Goal: Ask a question

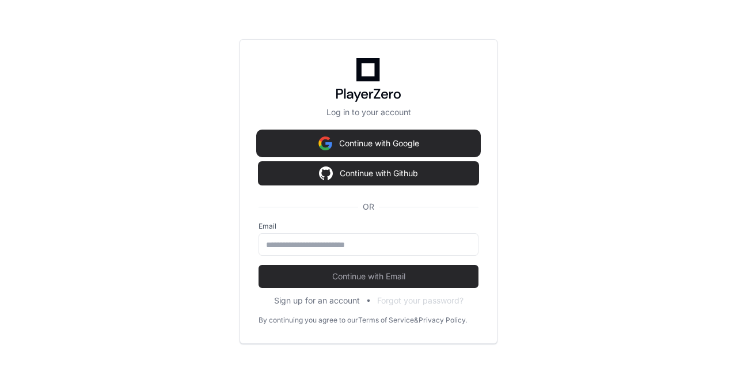
click at [401, 144] on button "Continue with Google" at bounding box center [368, 143] width 220 height 23
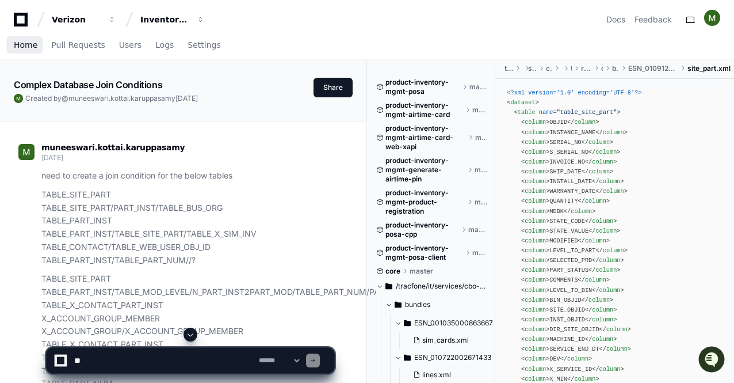
click at [33, 48] on span "Home" at bounding box center [26, 44] width 24 height 7
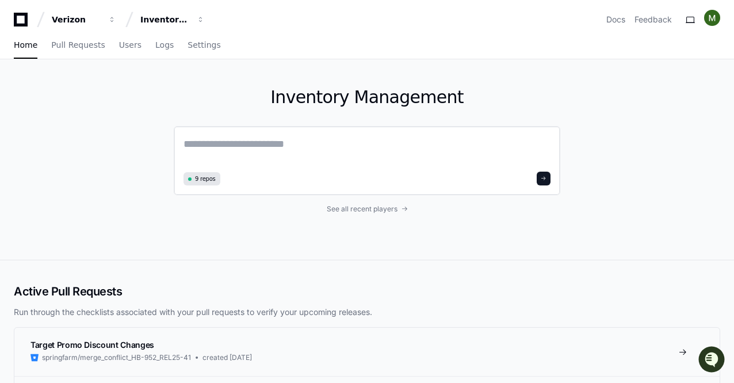
click at [198, 150] on textarea at bounding box center [367, 152] width 367 height 32
paste textarea "**********"
type textarea "**********"
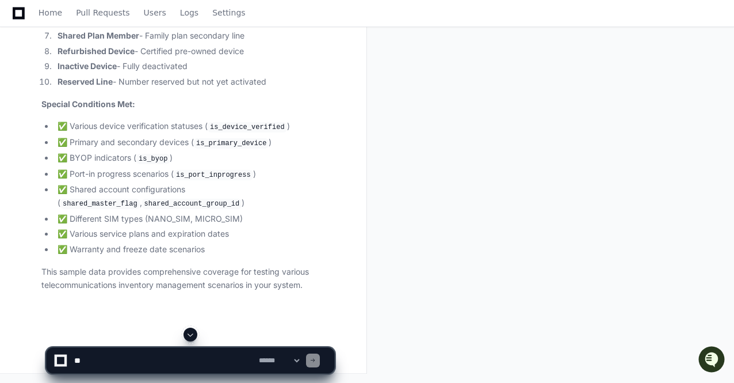
scroll to position [2610, 0]
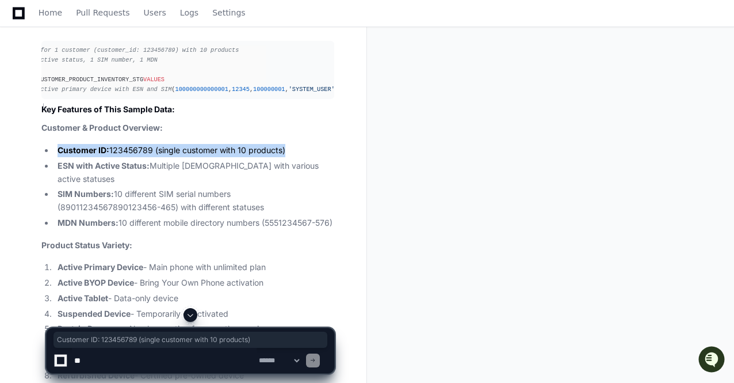
scroll to position [0, 0]
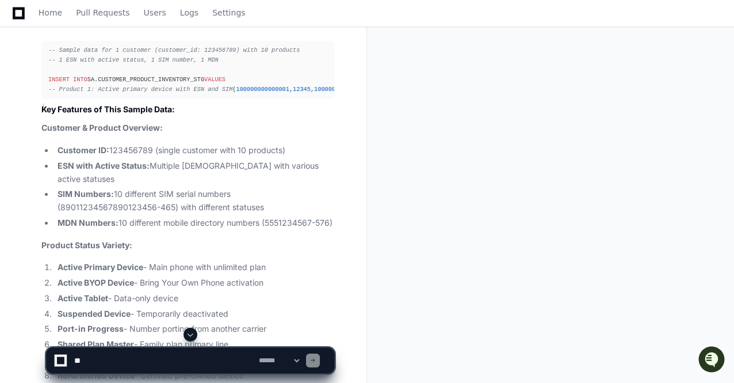
click at [237, 86] on span "100000000000001" at bounding box center [263, 89] width 53 height 7
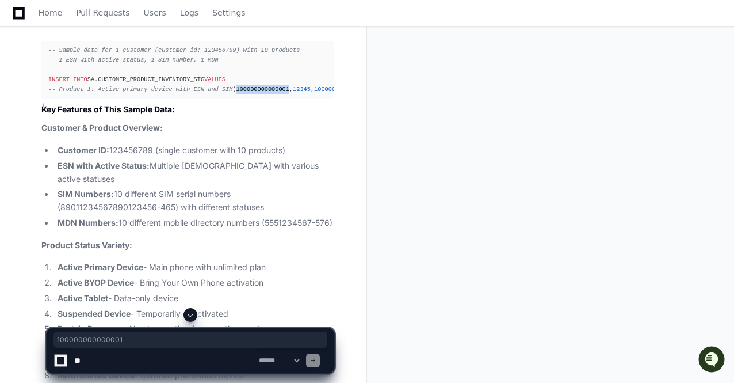
click at [237, 86] on span "100000000000001" at bounding box center [263, 89] width 53 height 7
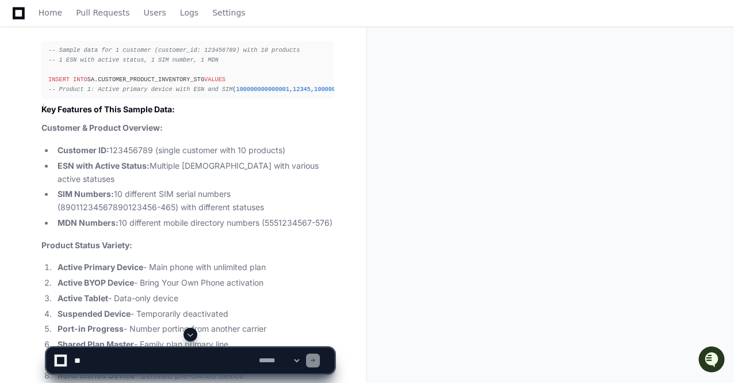
click at [293, 86] on span "12345" at bounding box center [302, 89] width 18 height 7
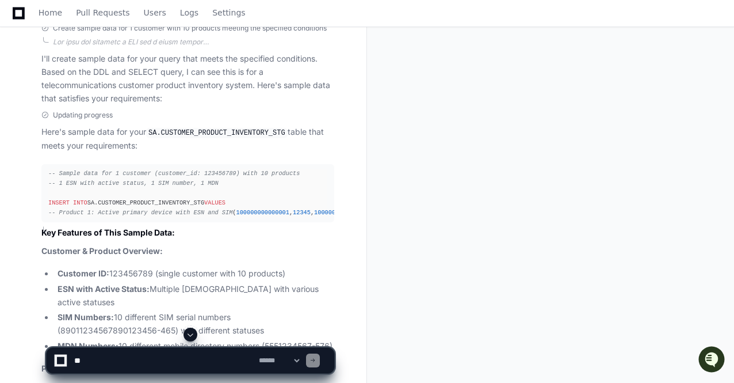
scroll to position [2129, 0]
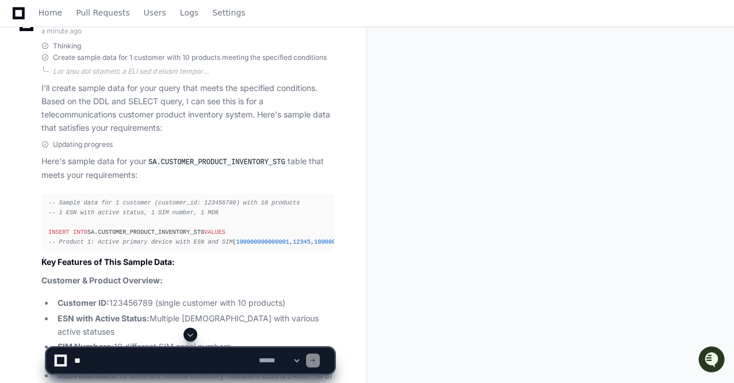
click at [237, 238] on span "100000000000001" at bounding box center [263, 241] width 53 height 7
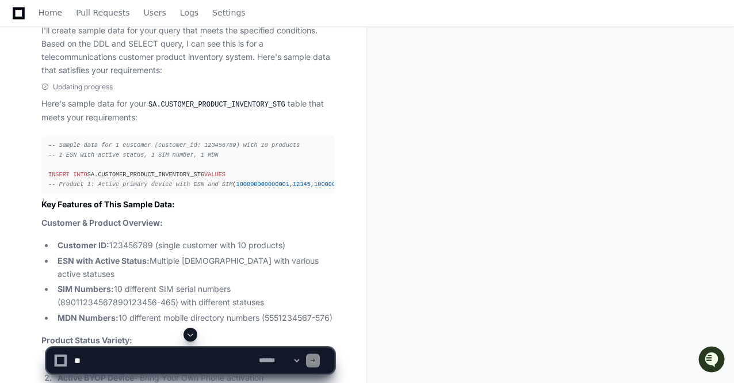
scroll to position [2179, 0]
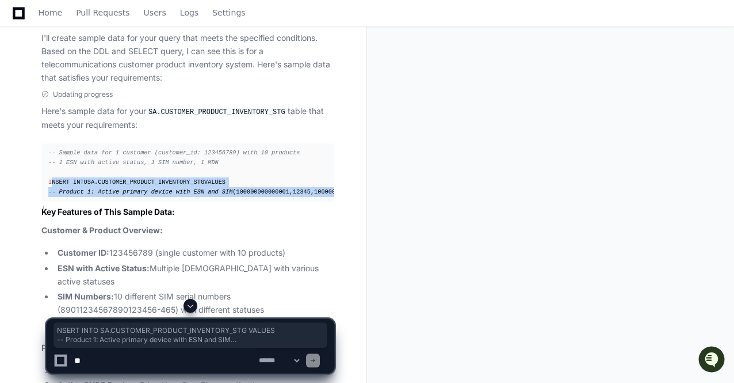
drag, startPoint x: 50, startPoint y: 165, endPoint x: 57, endPoint y: 204, distance: 39.7
click at [57, 197] on div "-- Sample data for 1 customer (customer_id: 123456789) with 10 products -- 1 ES…" at bounding box center [187, 173] width 279 height 50
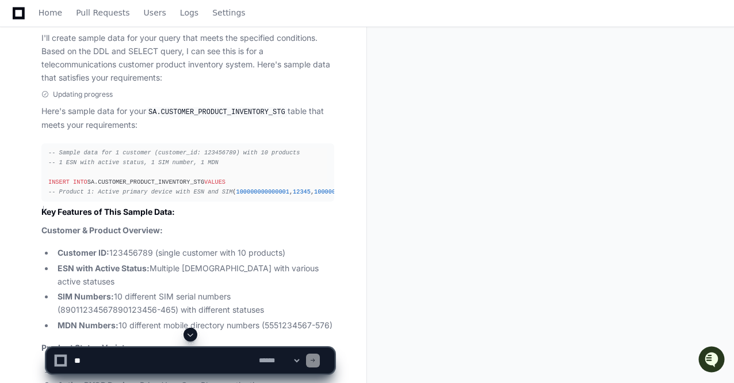
click at [47, 169] on pre "-- Sample data for 1 customer (customer_id: 123456789) with 10 products -- 1 ES…" at bounding box center [187, 172] width 293 height 59
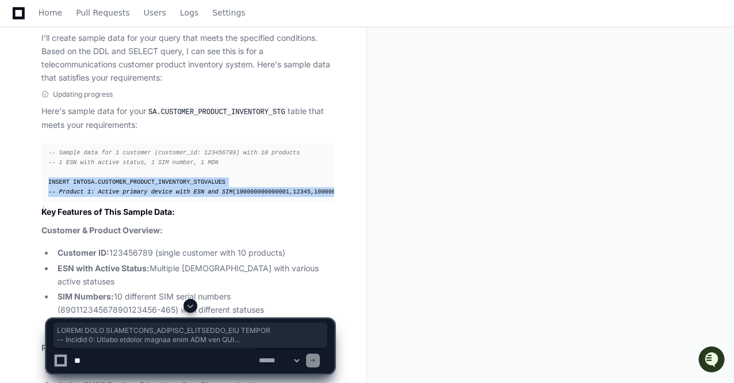
drag, startPoint x: 48, startPoint y: 168, endPoint x: 76, endPoint y: 298, distance: 133.6
click at [76, 197] on div "-- Sample data for 1 customer (customer_id: 123456789) with 10 products -- 1 ES…" at bounding box center [187, 173] width 279 height 50
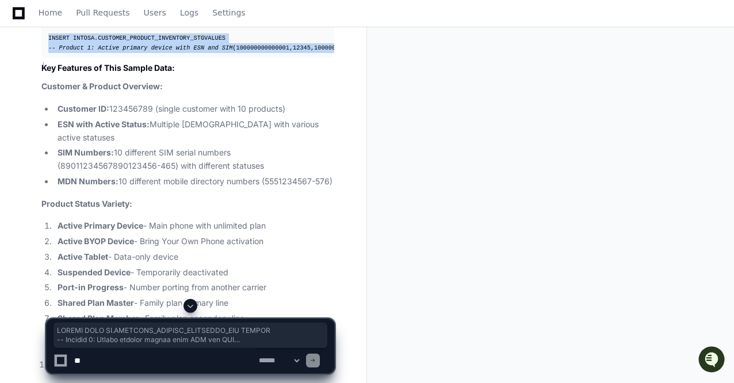
scroll to position [2323, 0]
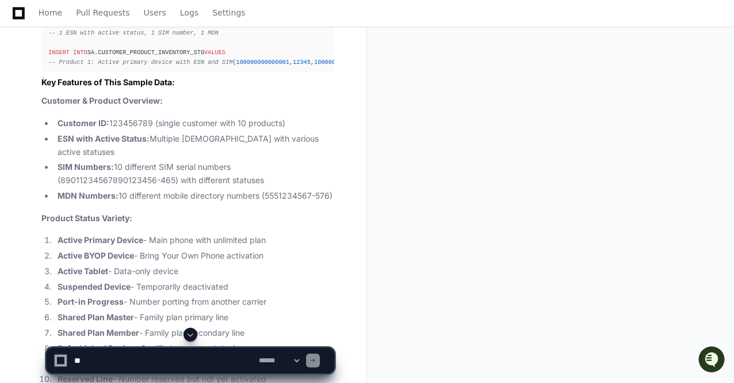
scroll to position [2305, 0]
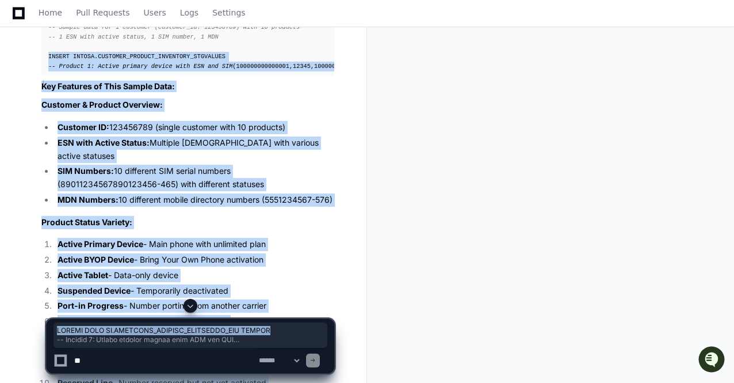
drag, startPoint x: 50, startPoint y: 41, endPoint x: 276, endPoint y: 326, distance: 364.6
copy app-player-page "INSERT INTO SA.CUSTOMER_PRODUCT_INVENTORY_STG VALUES -- Product 1: Active prima…"
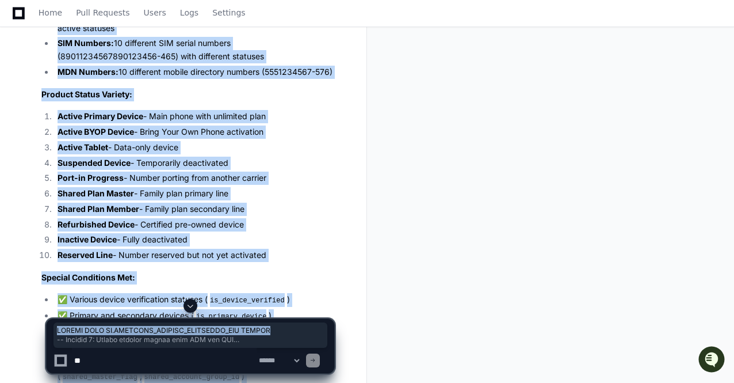
scroll to position [2430, 0]
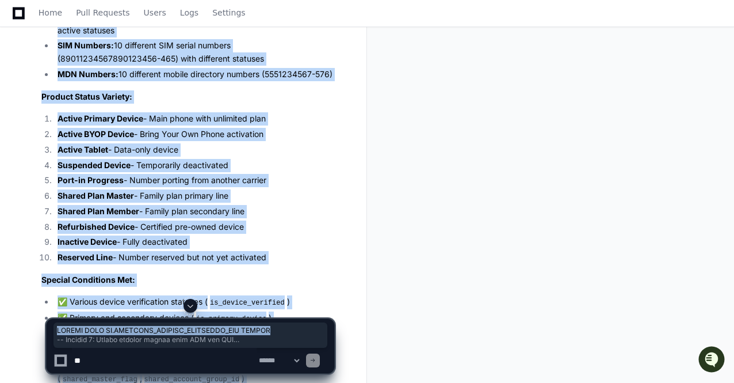
click at [199, 361] on textarea at bounding box center [164, 360] width 185 height 25
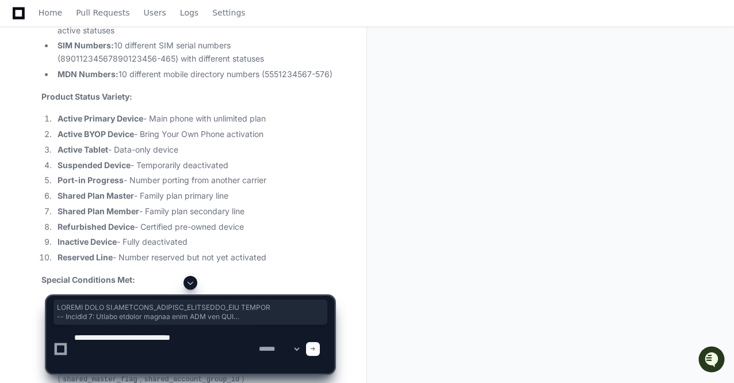
paste textarea "**********"
type textarea "**********"
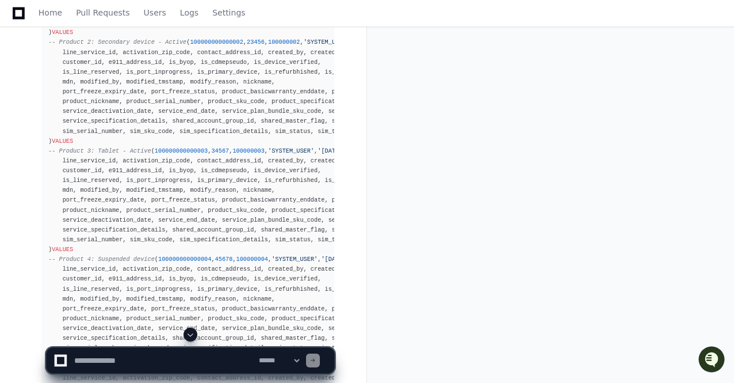
scroll to position [5723, 0]
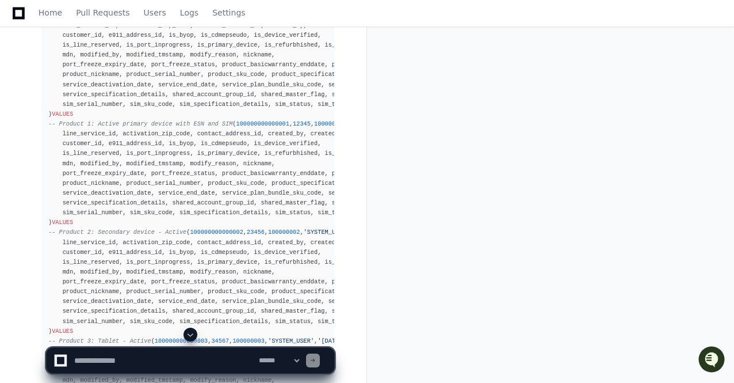
click at [173, 360] on textarea at bounding box center [164, 360] width 185 height 25
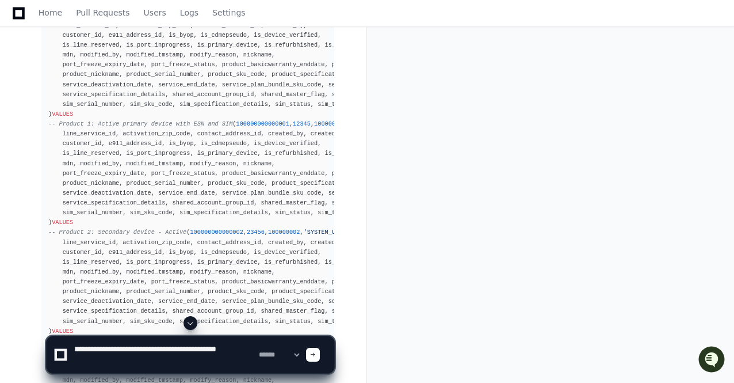
type textarea "**********"
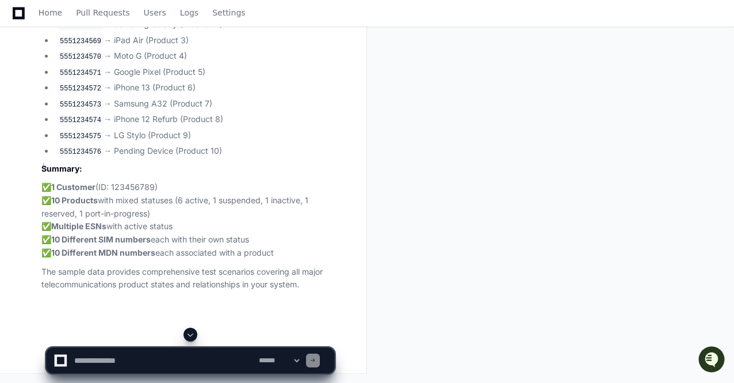
scroll to position [8470, 0]
